Goal: Navigation & Orientation: Find specific page/section

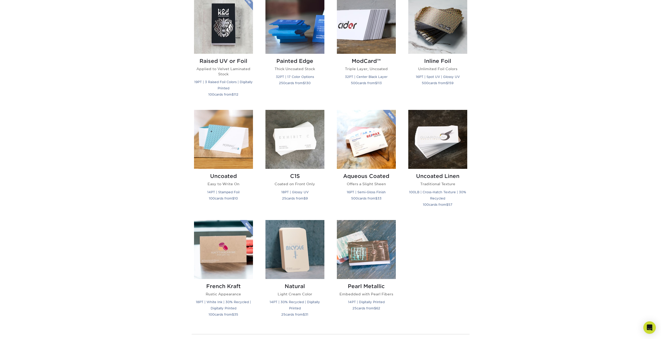
scroll to position [416, 0]
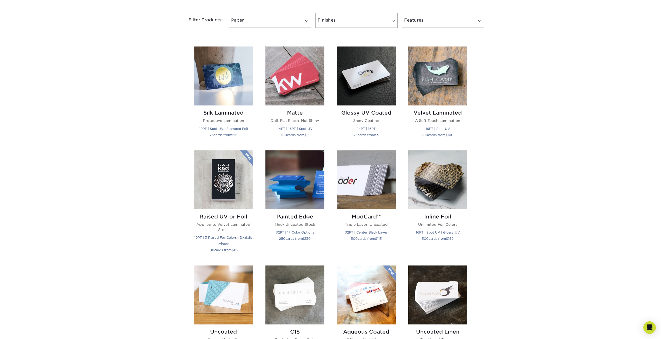
drag, startPoint x: 486, startPoint y: 213, endPoint x: 482, endPoint y: 158, distance: 55.2
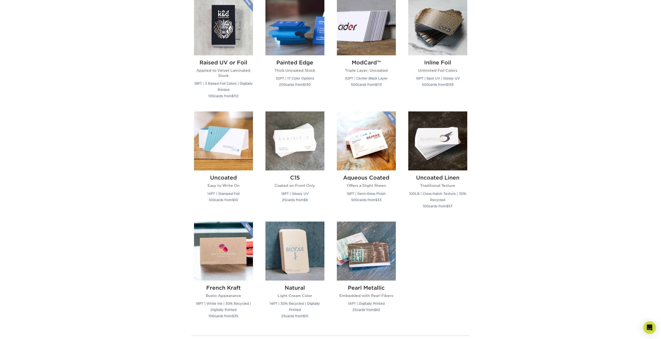
scroll to position [0, 0]
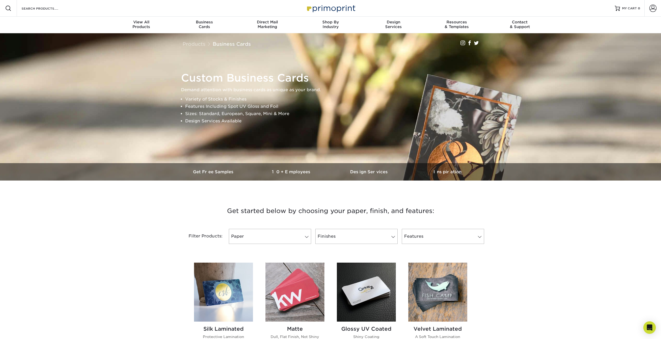
drag, startPoint x: 440, startPoint y: 197, endPoint x: 460, endPoint y: 80, distance: 118.8
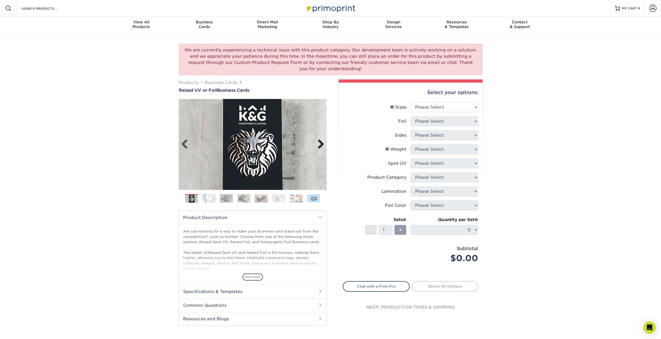
click at [318, 145] on link "Next" at bounding box center [319, 144] width 10 height 10
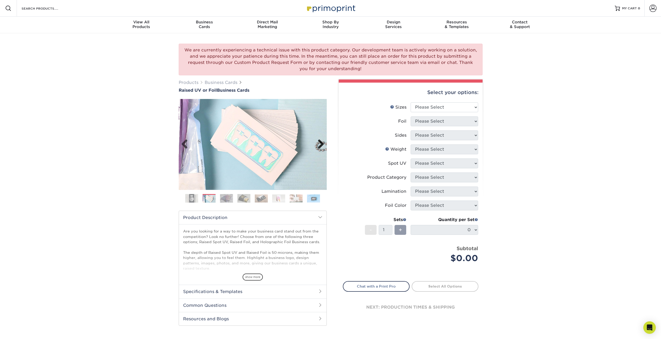
click at [318, 145] on link "Next" at bounding box center [319, 144] width 10 height 10
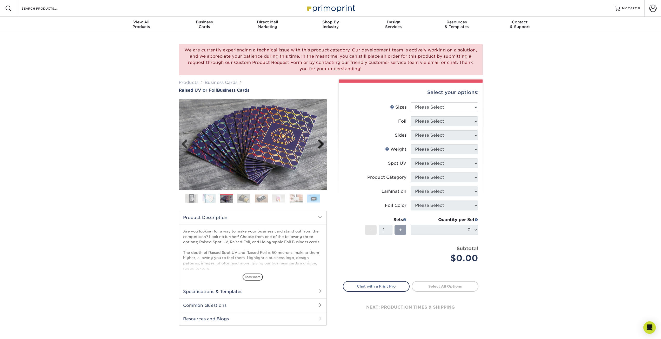
click at [318, 145] on link "Next" at bounding box center [319, 144] width 10 height 10
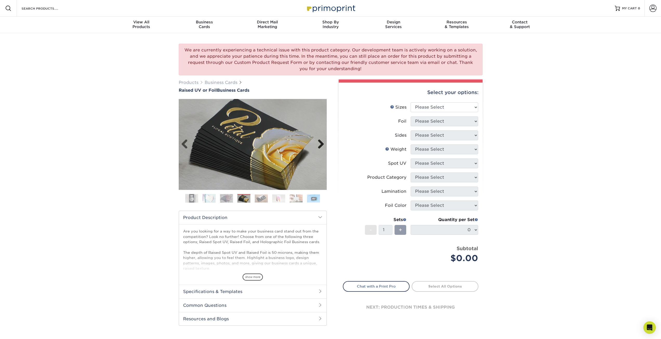
click at [318, 145] on link "Next" at bounding box center [319, 144] width 10 height 10
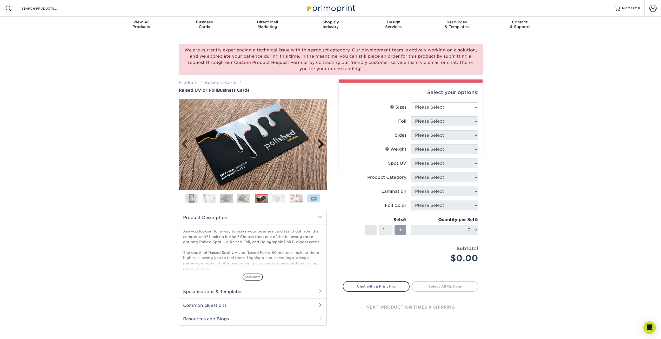
click at [318, 145] on link "Next" at bounding box center [319, 144] width 10 height 10
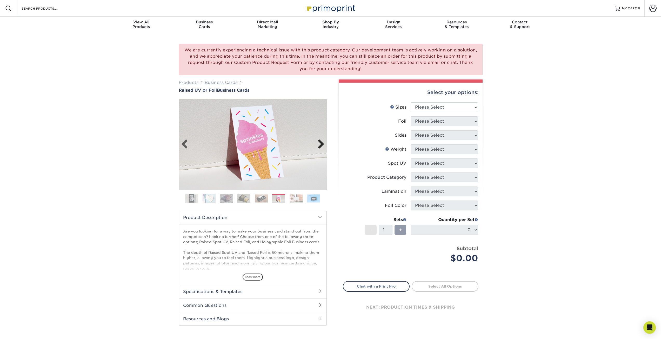
click at [318, 145] on link "Next" at bounding box center [319, 144] width 10 height 10
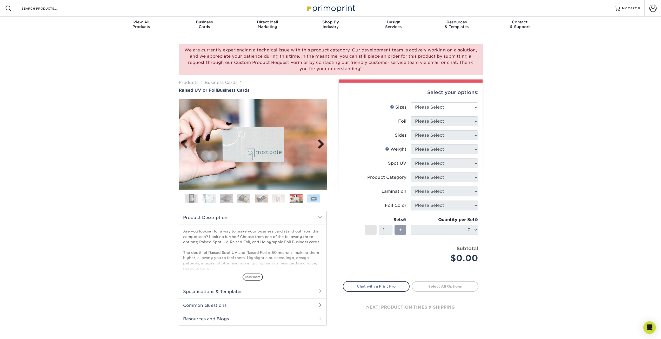
click at [318, 145] on link "Next" at bounding box center [319, 144] width 10 height 10
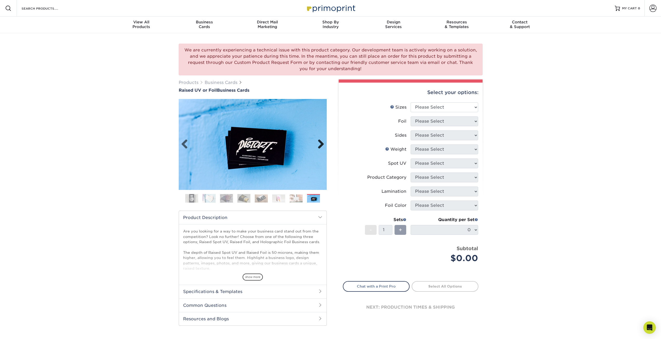
click at [318, 145] on link "Next" at bounding box center [319, 144] width 10 height 10
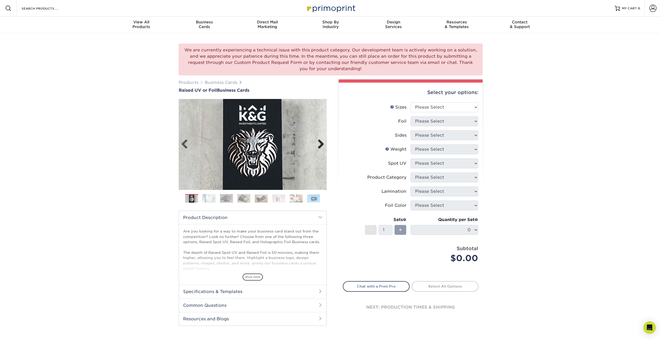
click at [318, 145] on link "Next" at bounding box center [319, 144] width 10 height 10
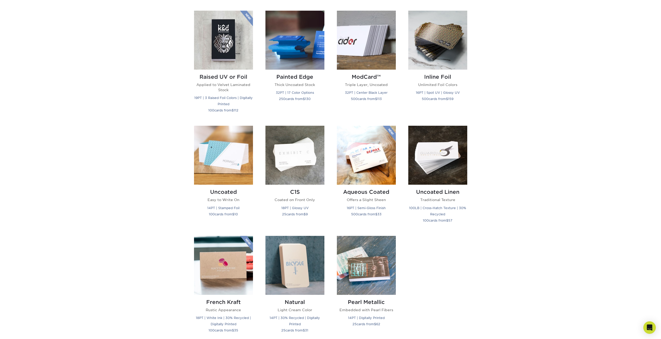
scroll to position [364, 0]
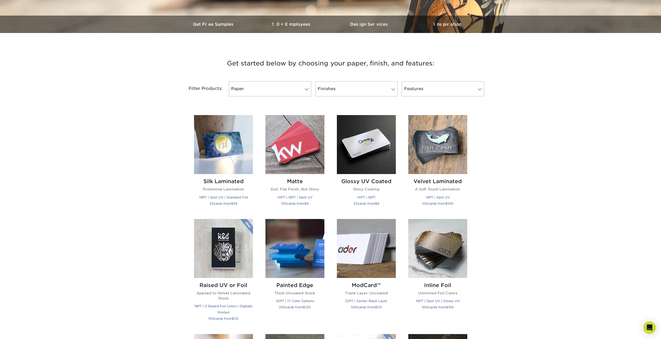
drag, startPoint x: 490, startPoint y: 272, endPoint x: 497, endPoint y: 229, distance: 44.4
